Goal: Transaction & Acquisition: Subscribe to service/newsletter

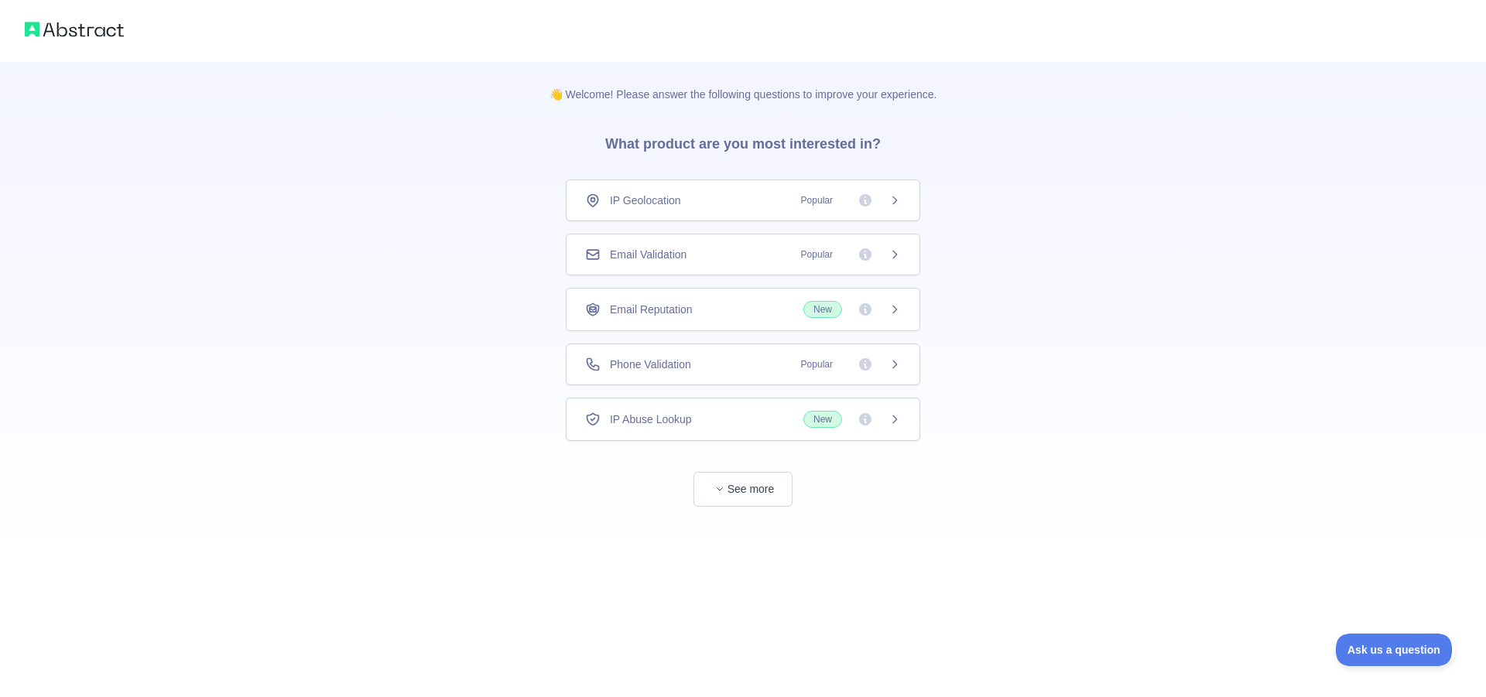
click at [722, 367] on div "Phone Validation Popular" at bounding box center [743, 364] width 316 height 15
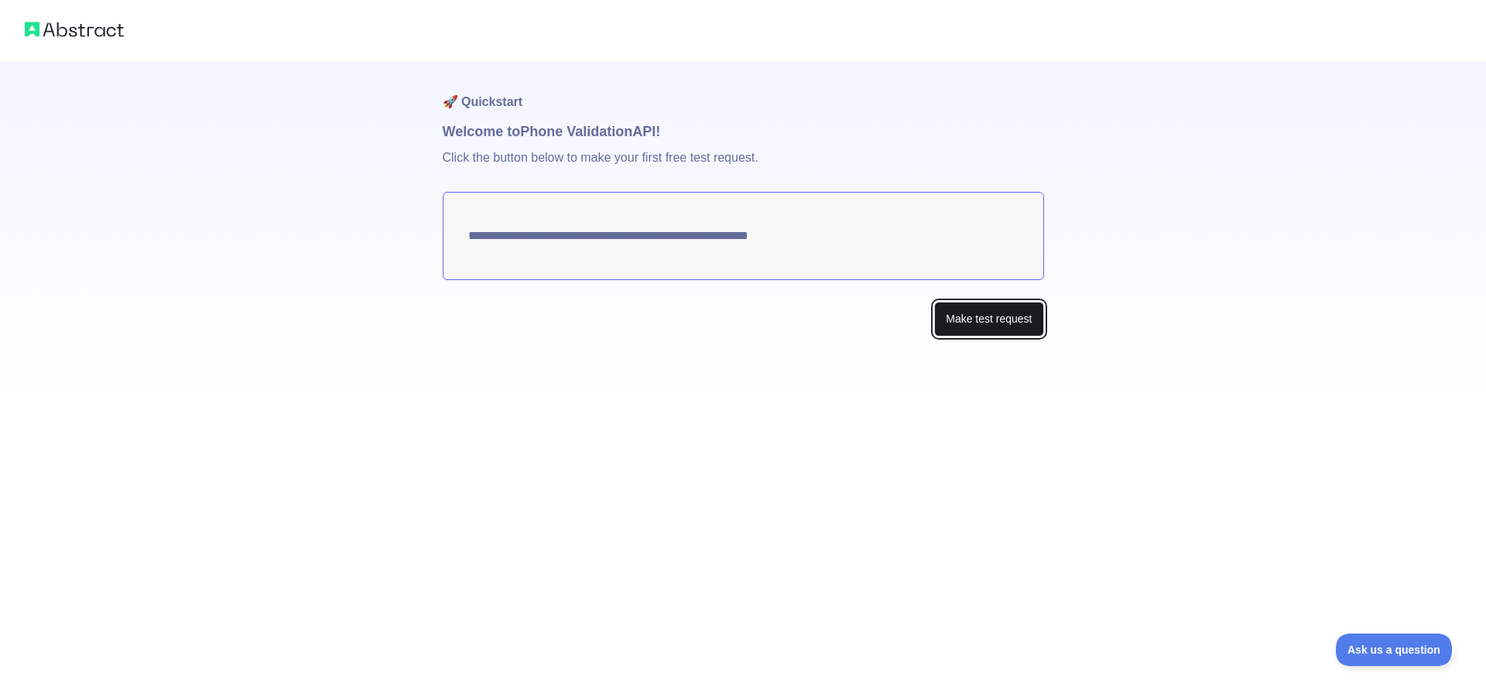
click at [988, 327] on button "Make test request" at bounding box center [988, 319] width 109 height 35
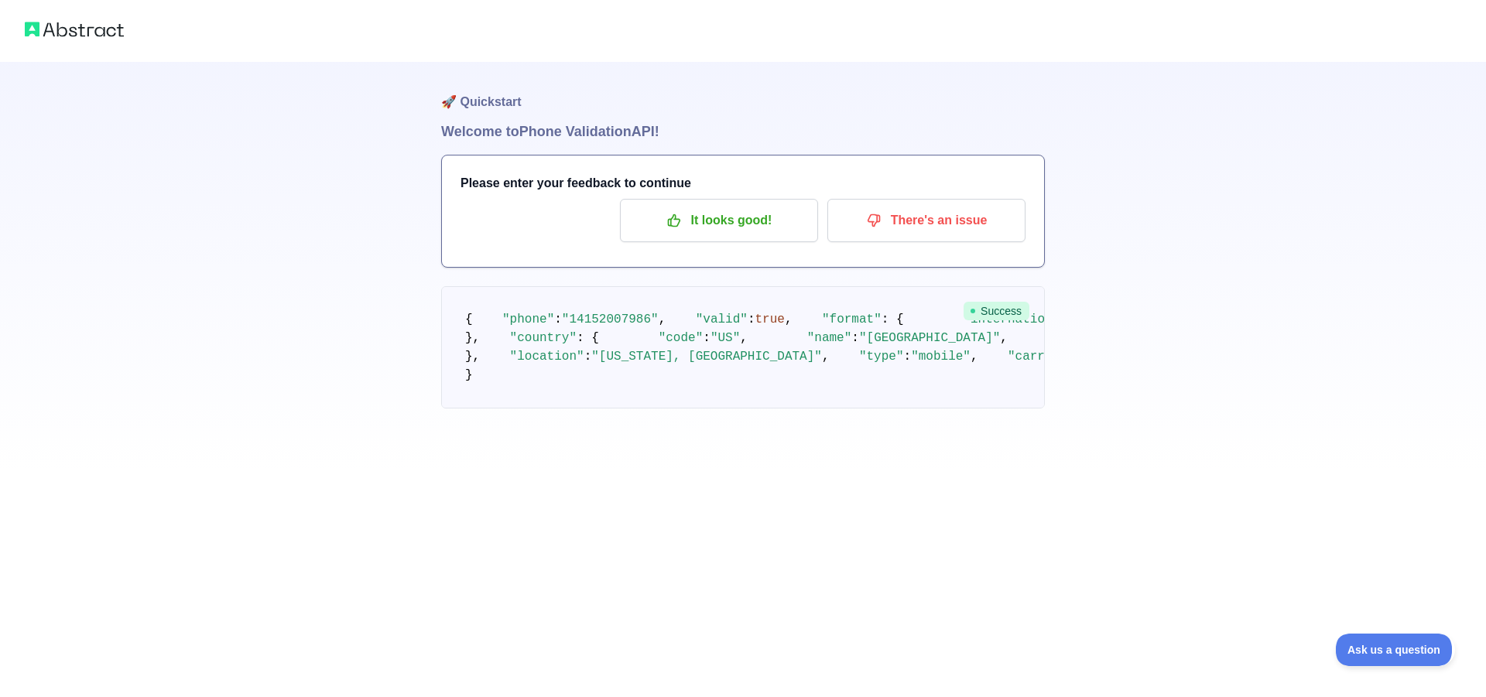
drag, startPoint x: 664, startPoint y: 377, endPoint x: 625, endPoint y: 383, distance: 39.2
click at [625, 383] on pre "{ "phone" : "[PHONE_NUMBER]" , "valid" : true , "format" : { "international" : …" at bounding box center [743, 347] width 604 height 122
drag, startPoint x: 682, startPoint y: 390, endPoint x: 697, endPoint y: 391, distance: 15.5
click at [1082, 327] on span ""[PHONE_NUMBER]"" at bounding box center [1141, 320] width 119 height 14
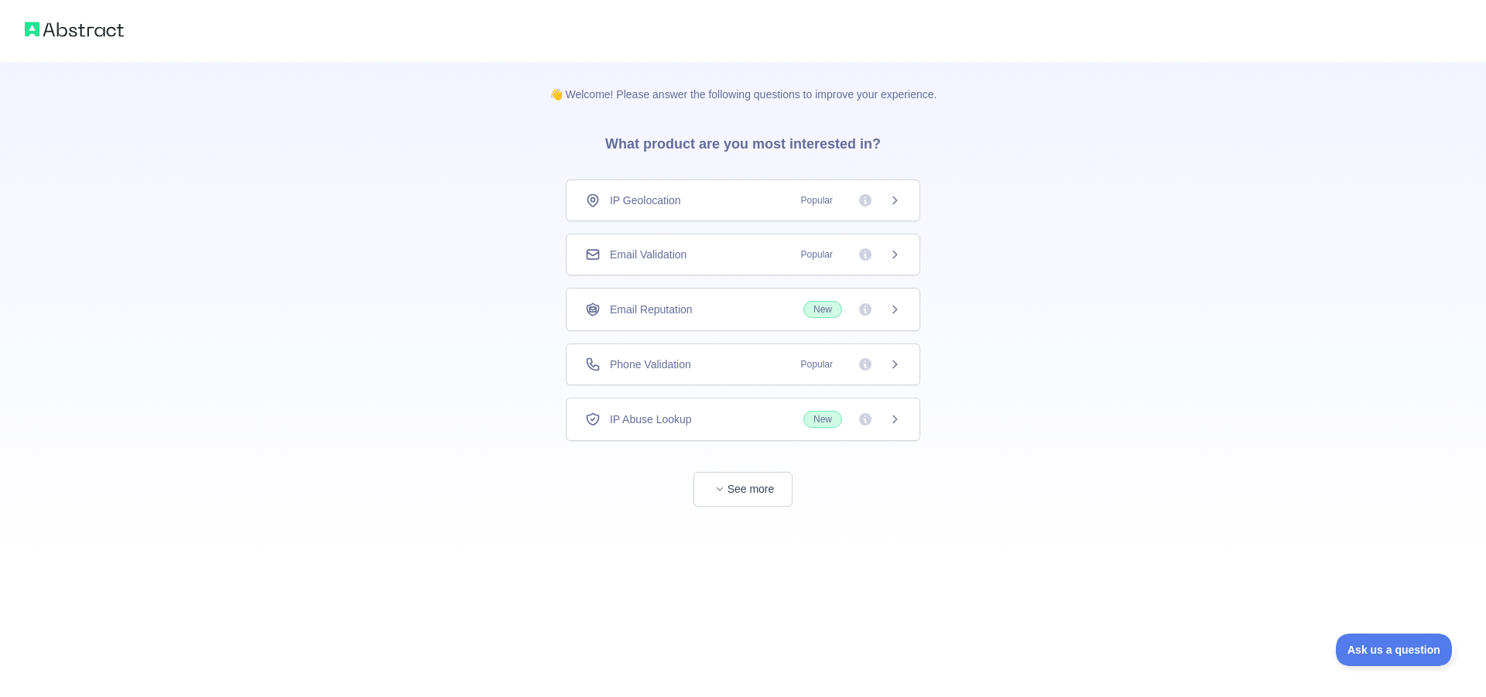
click at [883, 360] on span "Popular" at bounding box center [846, 364] width 109 height 15
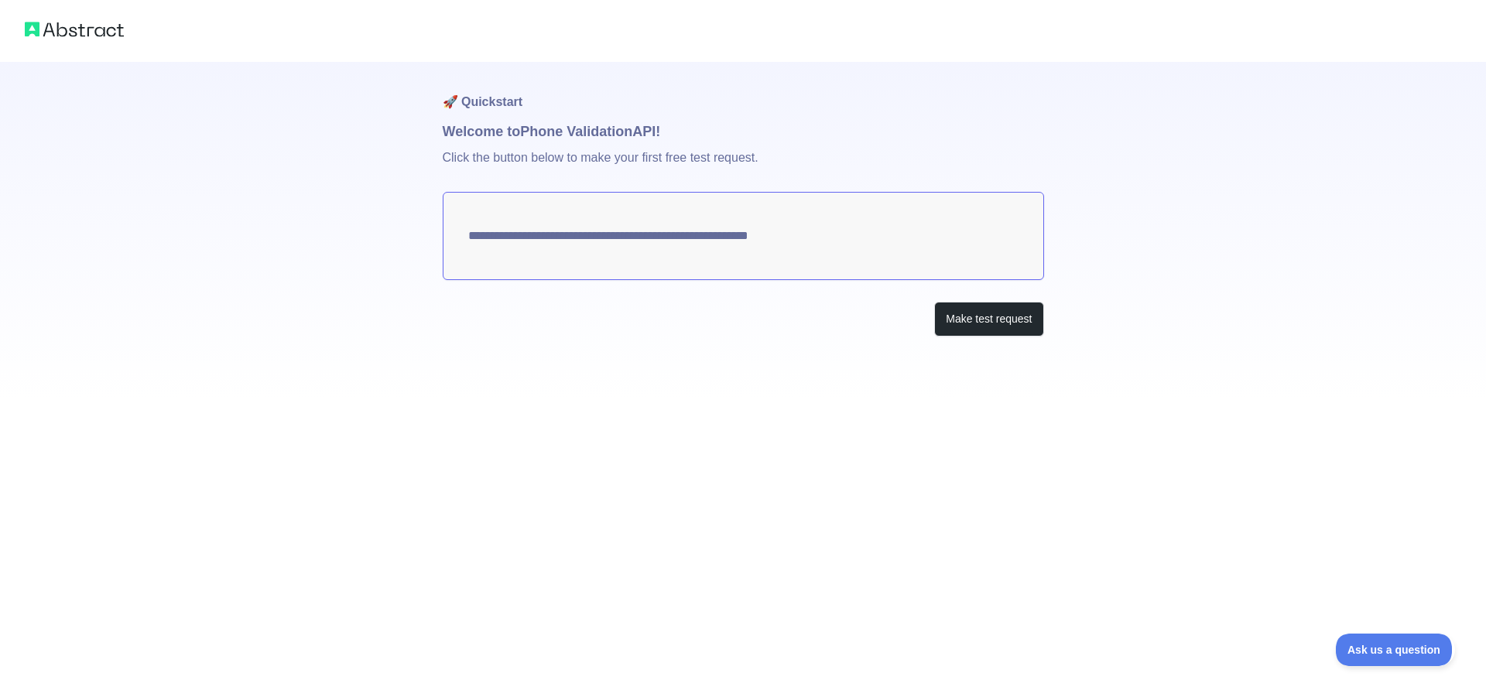
click at [817, 246] on textarea "**********" at bounding box center [743, 236] width 601 height 88
click at [751, 227] on textarea "**********" at bounding box center [743, 236] width 601 height 88
click at [954, 314] on button "Make test request" at bounding box center [988, 319] width 109 height 35
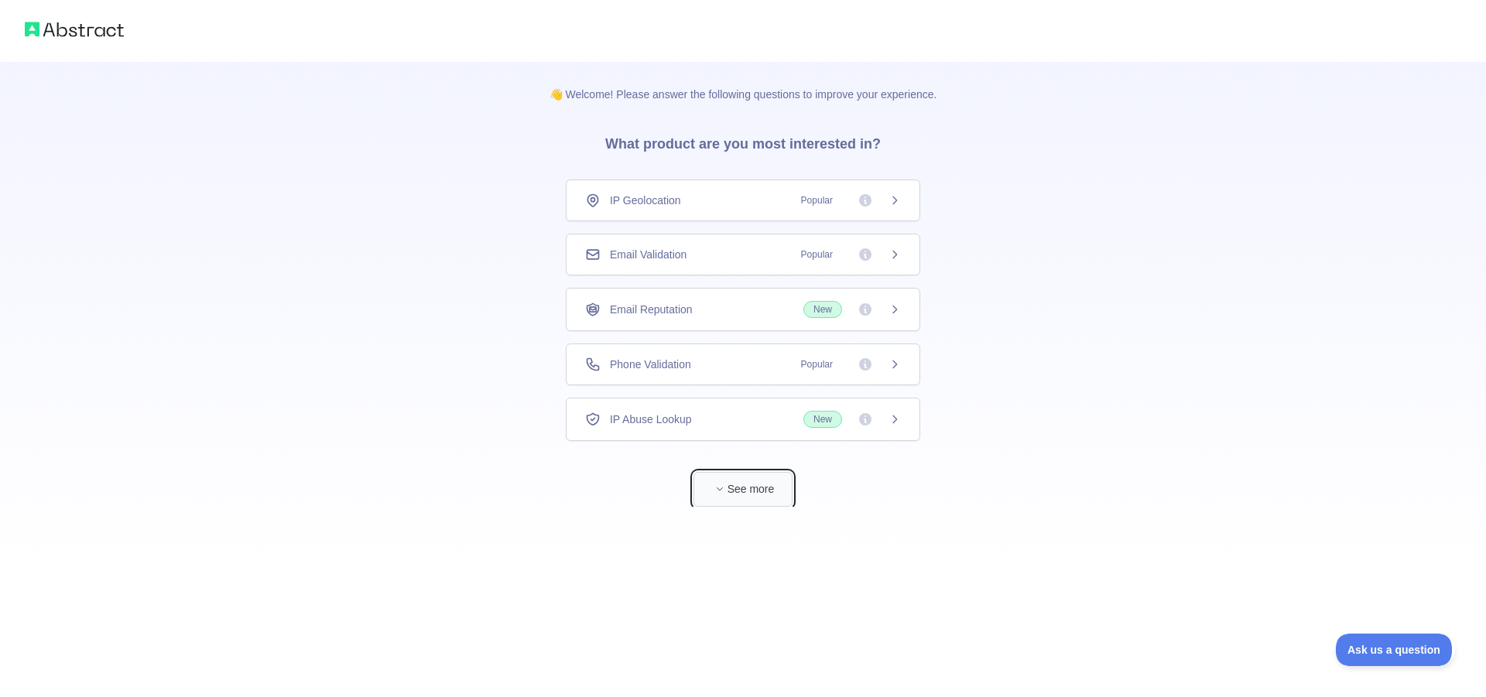
click at [740, 494] on button "See more" at bounding box center [742, 489] width 99 height 35
click at [887, 363] on icon at bounding box center [888, 364] width 12 height 12
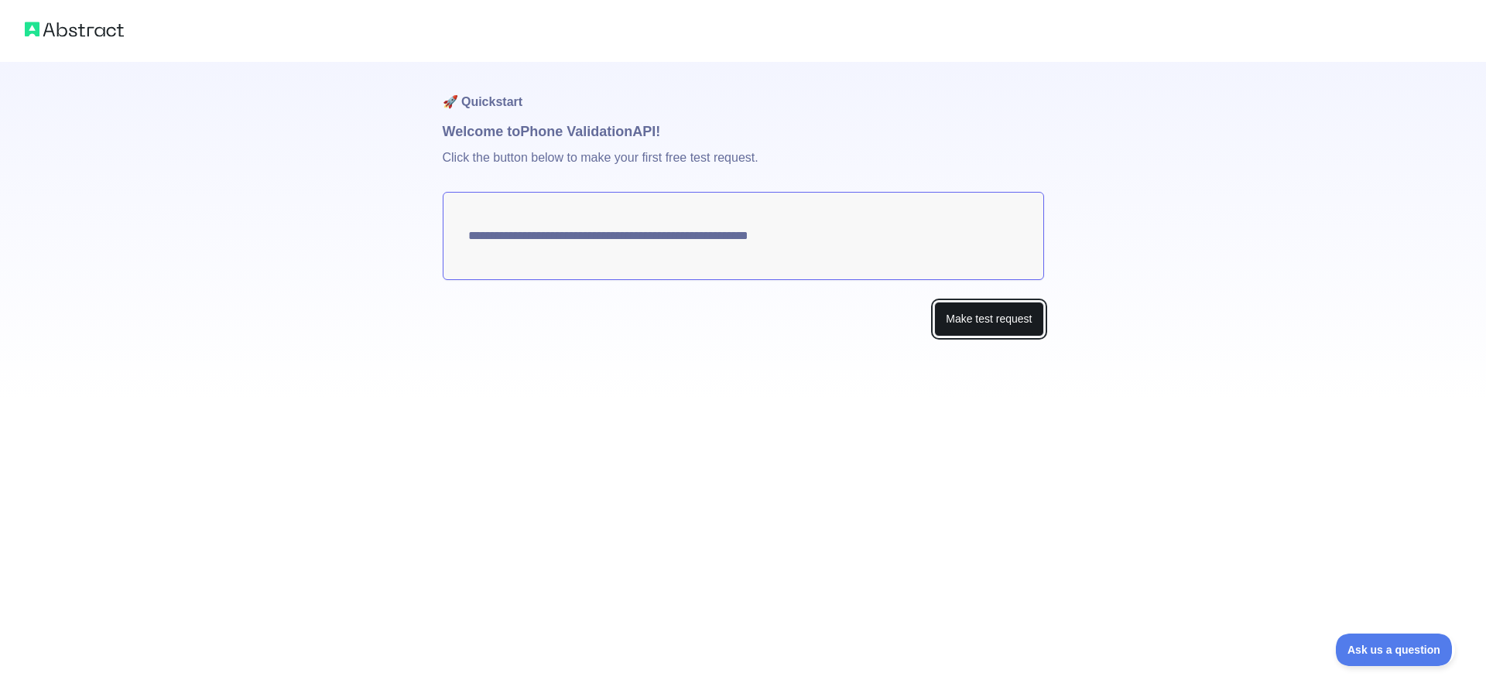
click at [985, 317] on button "Make test request" at bounding box center [988, 319] width 109 height 35
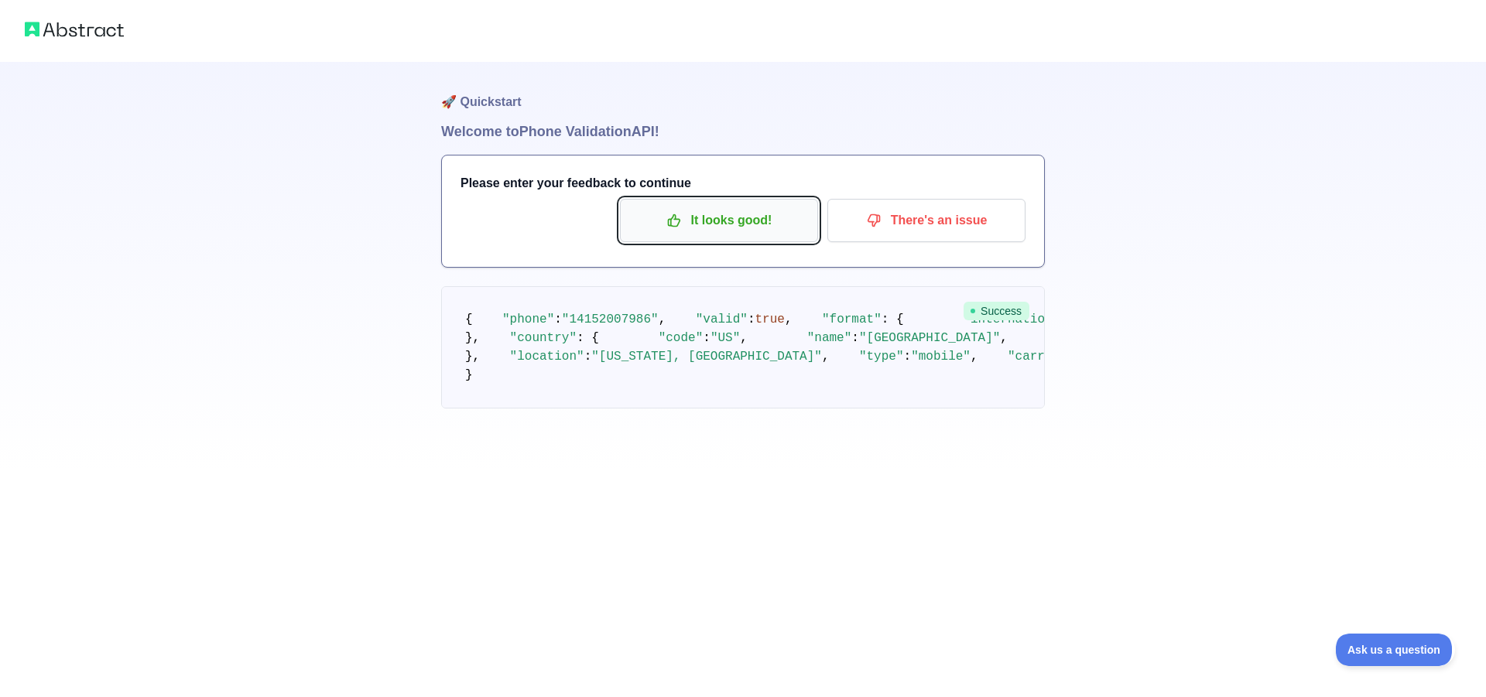
click at [719, 228] on p "It looks good!" at bounding box center [719, 220] width 175 height 26
